Goal: Task Accomplishment & Management: Use online tool/utility

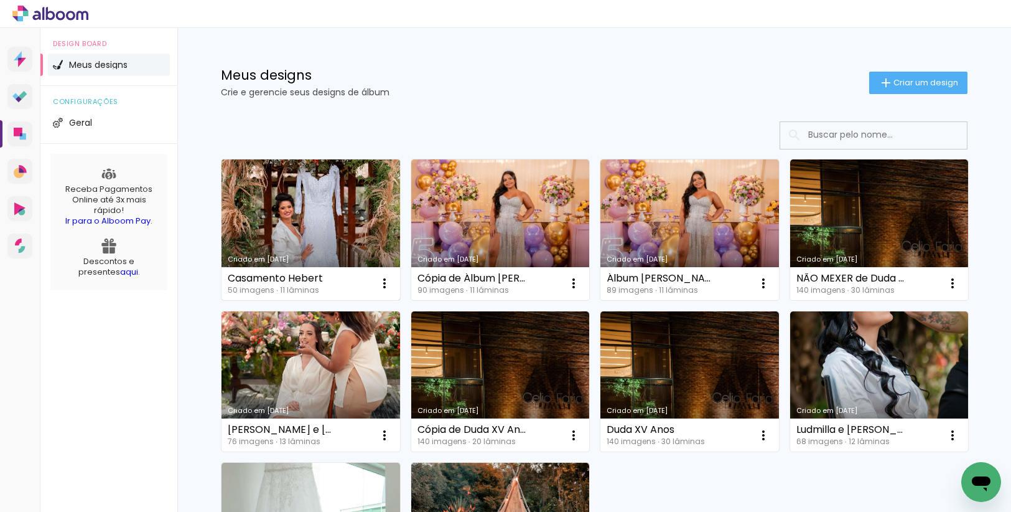
click at [303, 232] on link "Criado em [DATE]" at bounding box center [311, 229] width 179 height 141
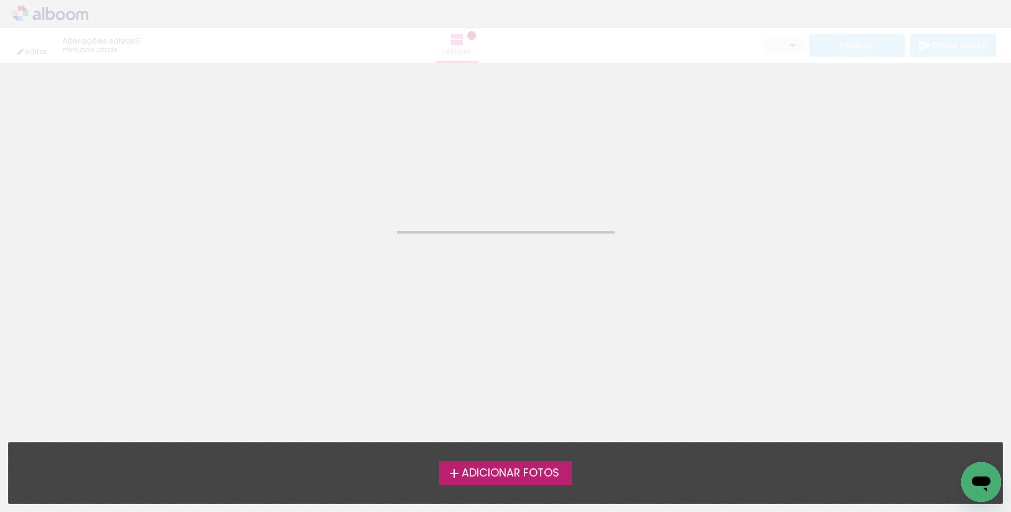
click at [303, 232] on neon-animated-pages "Confirmar Cancelar" at bounding box center [505, 287] width 1011 height 449
